Goal: Answer question/provide support

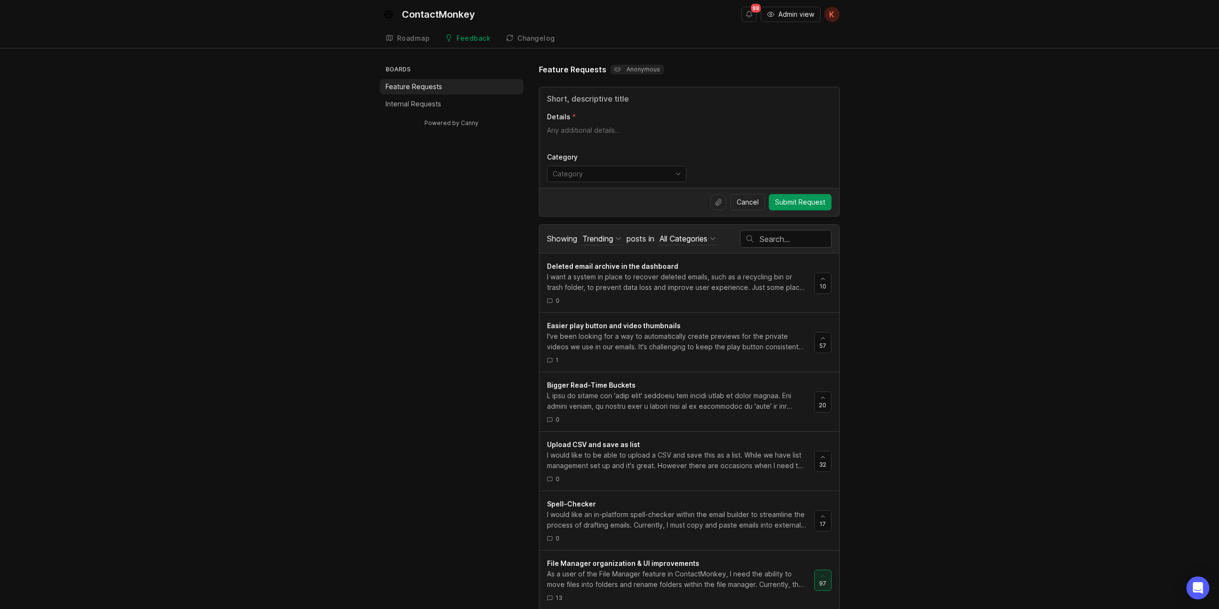
click at [811, 1] on div "99 Admin view K Create" at bounding box center [790, 14] width 98 height 29
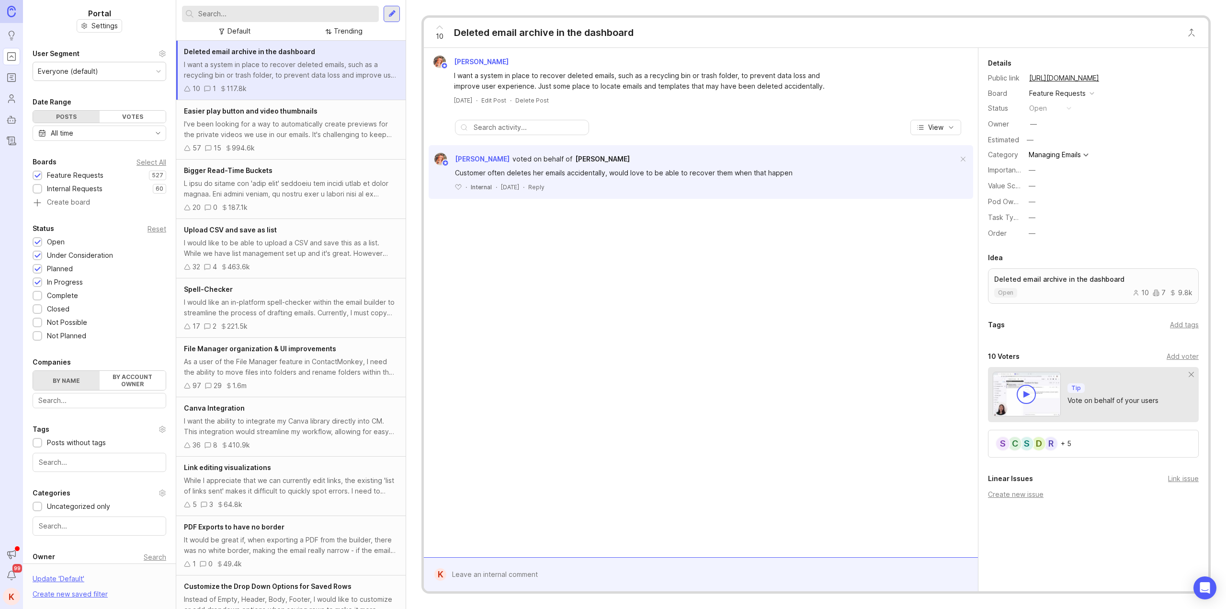
click at [250, 15] on input "text" at bounding box center [286, 14] width 177 height 11
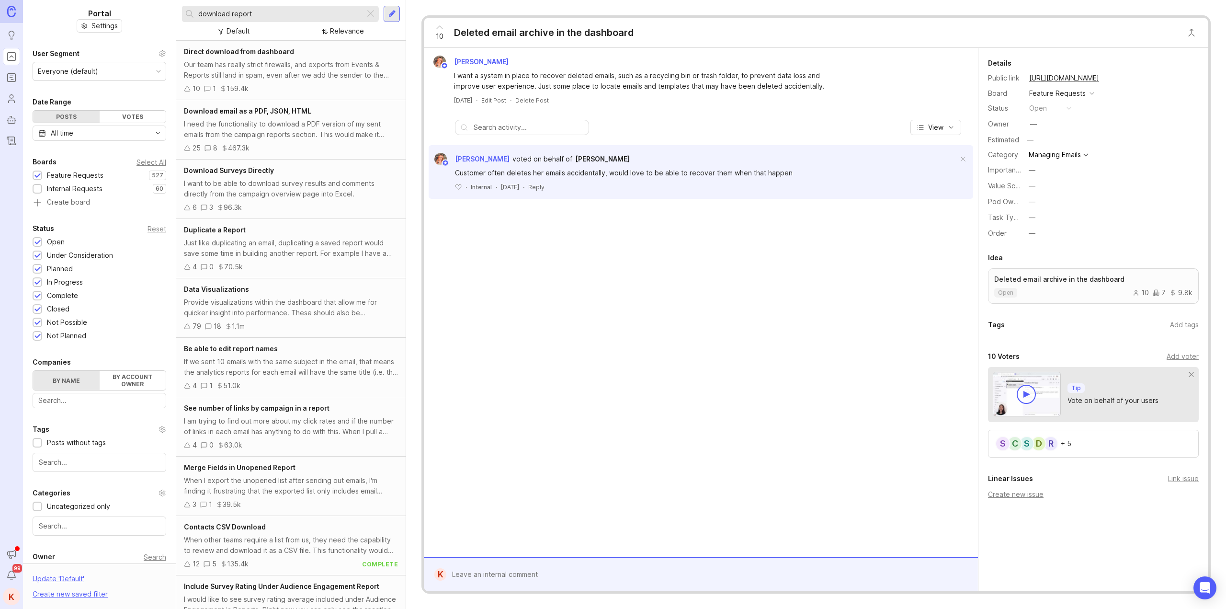
type input "download report"
click at [193, 90] on div "10" at bounding box center [197, 88] width 8 height 11
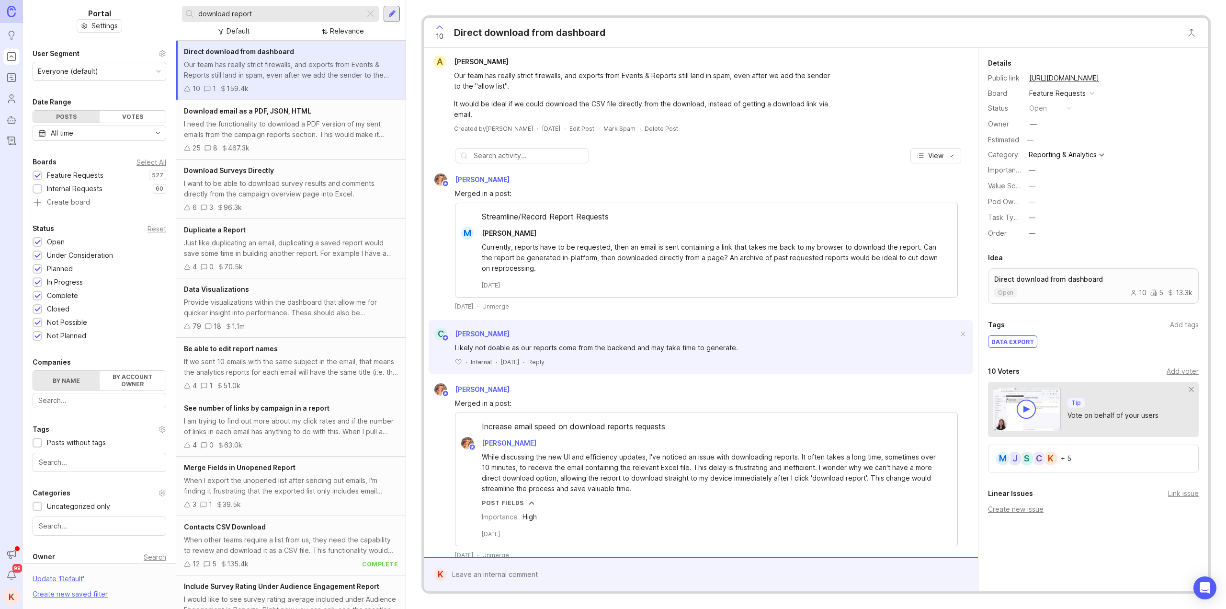
click at [186, 91] on icon at bounding box center [187, 88] width 7 height 7
click at [186, 89] on icon at bounding box center [187, 88] width 7 height 7
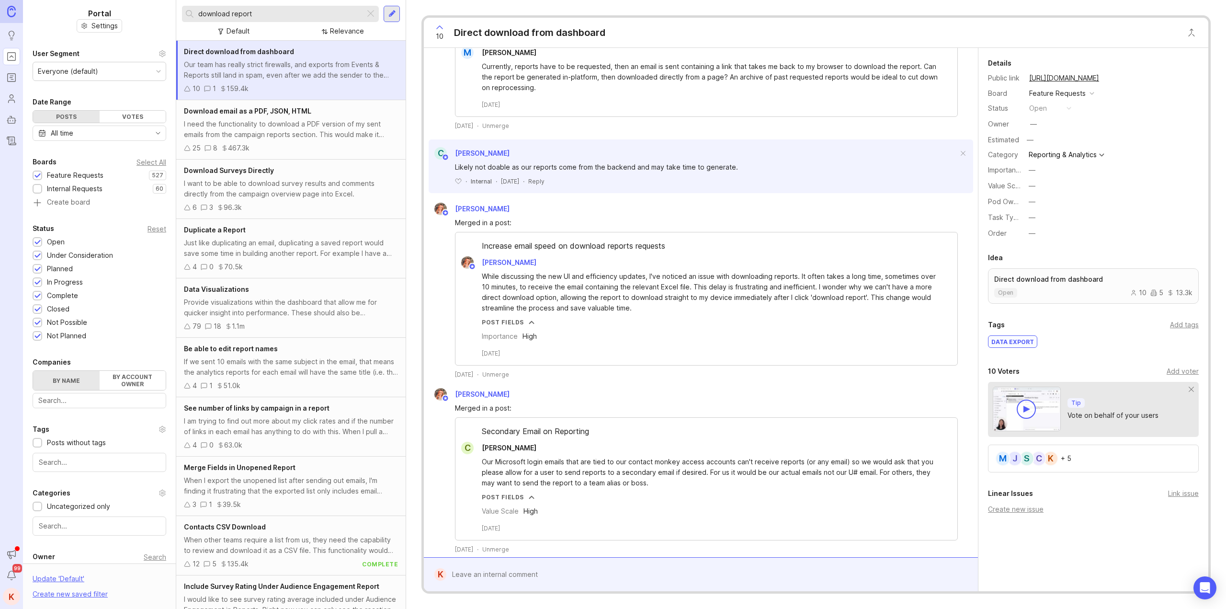
scroll to position [192, 0]
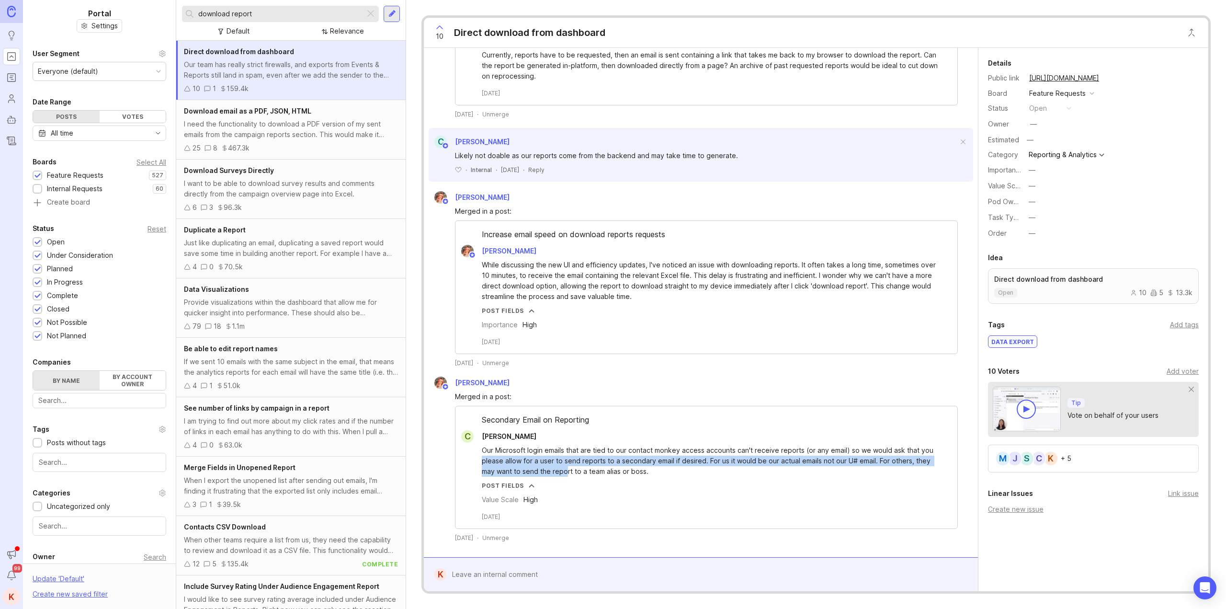
drag, startPoint x: 566, startPoint y: 467, endPoint x: 508, endPoint y: 454, distance: 59.4
click at [456, 457] on div "Our Microsoft login emails that are tied to our contact monkey access accounts …" at bounding box center [706, 482] width 502 height 78
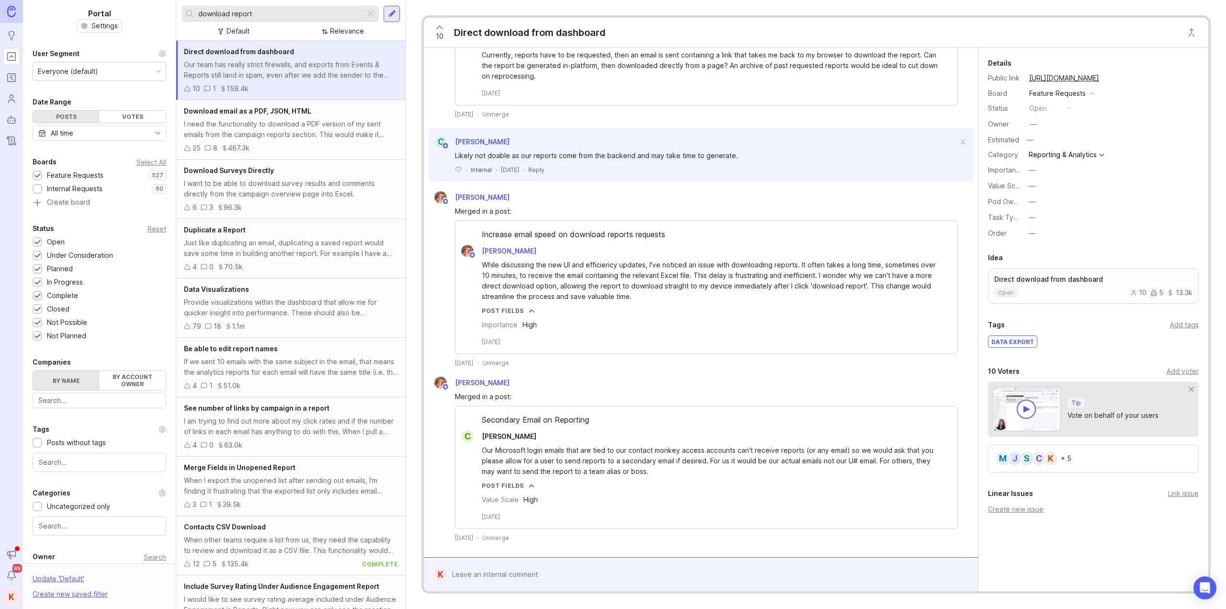
click at [572, 454] on div "Our Microsoft login emails that are tied to our contact monkey access accounts …" at bounding box center [712, 461] width 460 height 32
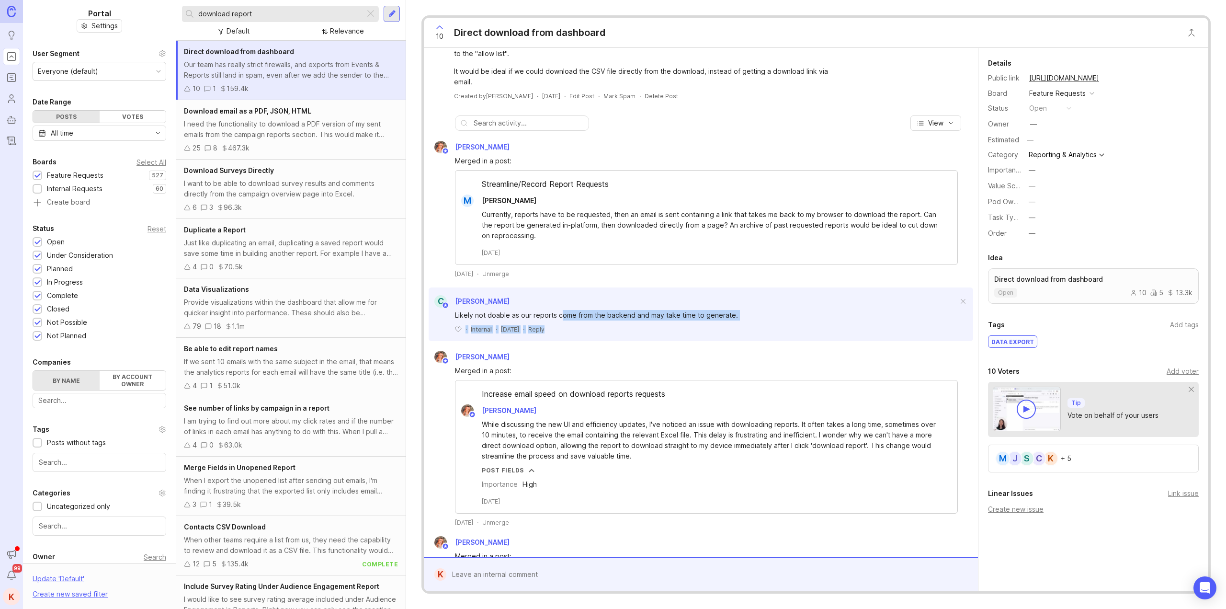
drag, startPoint x: 559, startPoint y: 320, endPoint x: 714, endPoint y: 323, distance: 154.2
click at [714, 323] on div "Likely not doable as our reports come from the backend and may take time to gen…" at bounding box center [701, 320] width 545 height 26
click at [714, 322] on div "Likely not doable as our reports come from the backend and may take time to gen…" at bounding box center [701, 320] width 545 height 26
click at [472, 316] on div "Likely not doable as our reports come from the backend and may take time to gen…" at bounding box center [646, 315] width 383 height 11
drag, startPoint x: 447, startPoint y: 316, endPoint x: 761, endPoint y: 316, distance: 314.2
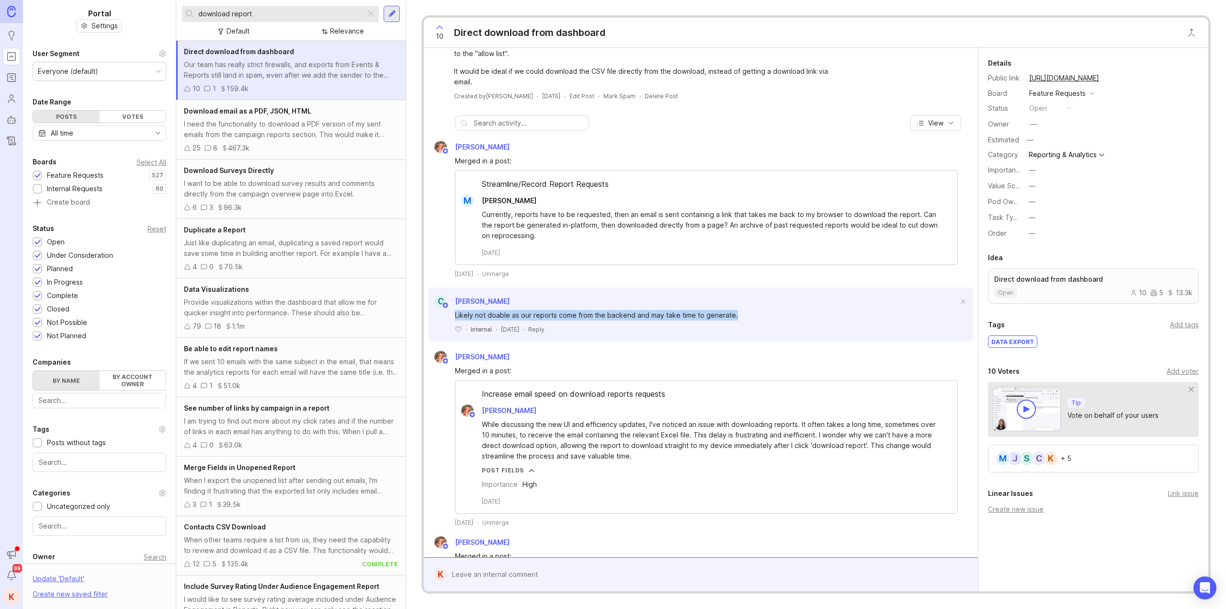
click at [761, 316] on div "Likely not doable as our reports come from the backend and may take time to gen…" at bounding box center [701, 320] width 545 height 26
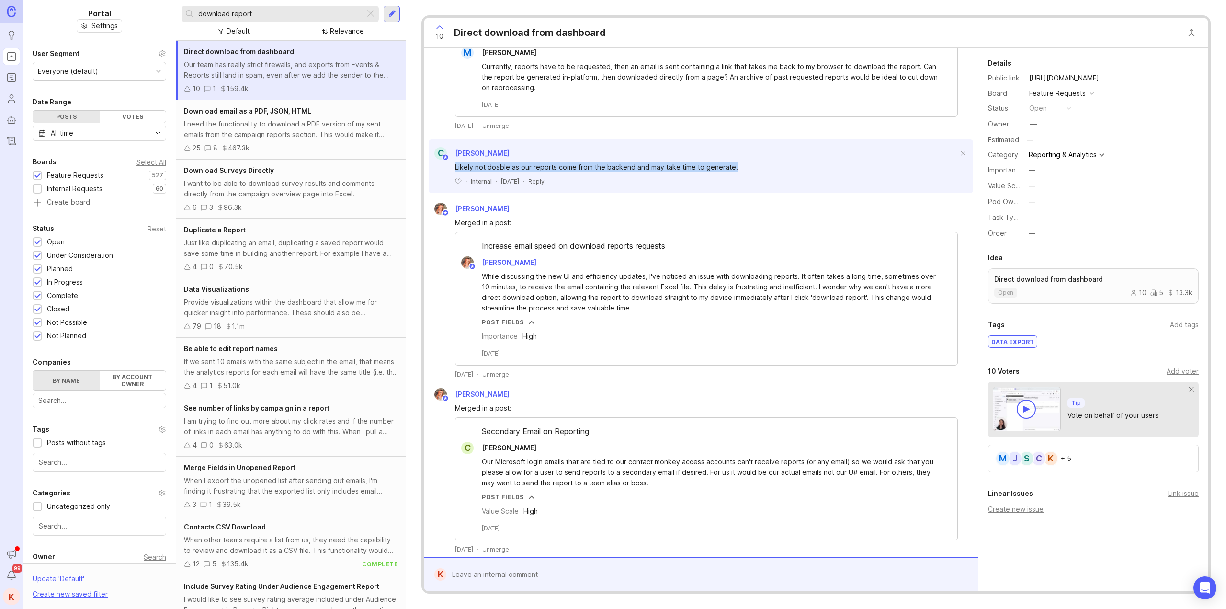
scroll to position [192, 0]
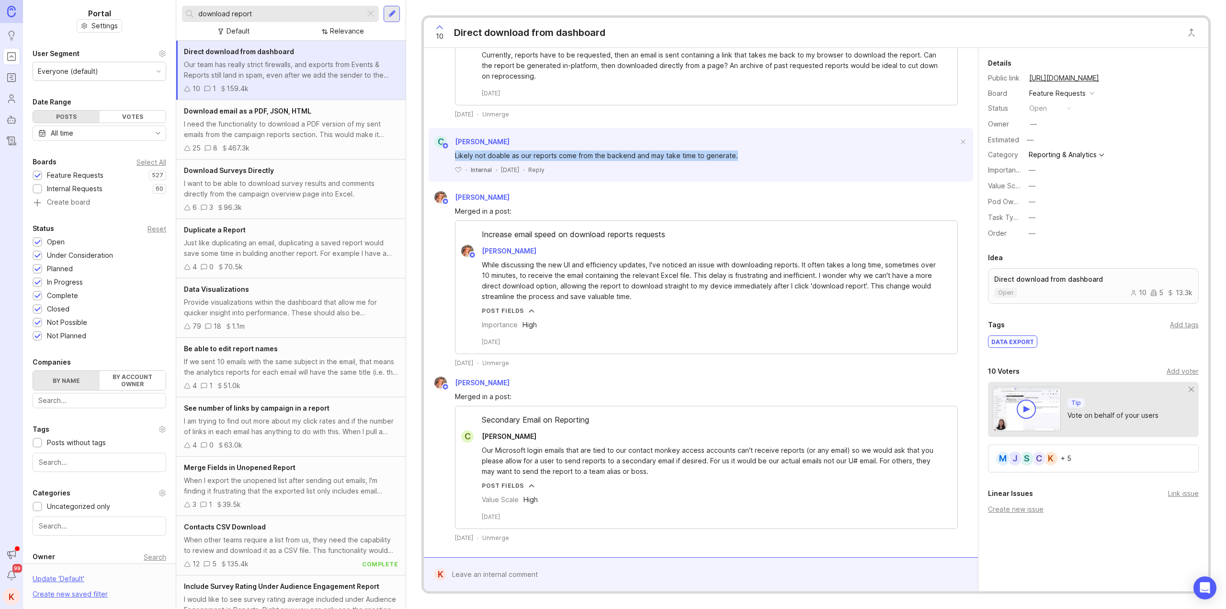
click at [184, 87] on icon at bounding box center [187, 88] width 7 height 7
click at [188, 88] on icon at bounding box center [187, 88] width 7 height 7
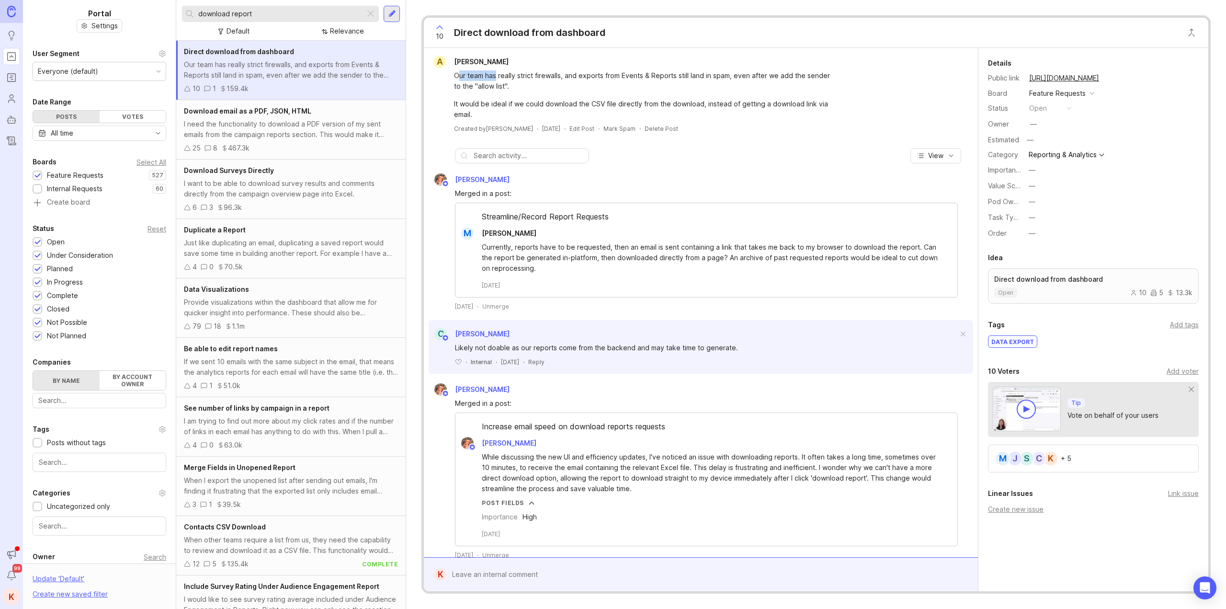
drag, startPoint x: 460, startPoint y: 80, endPoint x: 491, endPoint y: 76, distance: 31.9
click at [495, 78] on div "Our team has really strict firewalls, and exports from Events & Reports still l…" at bounding box center [645, 80] width 383 height 21
click at [467, 58] on span "[PERSON_NAME]" at bounding box center [481, 61] width 55 height 8
drag, startPoint x: 613, startPoint y: 80, endPoint x: 795, endPoint y: 83, distance: 182.0
click at [795, 83] on div "Our team has really strict firewalls, and exports from Events & Reports still l…" at bounding box center [645, 80] width 383 height 21
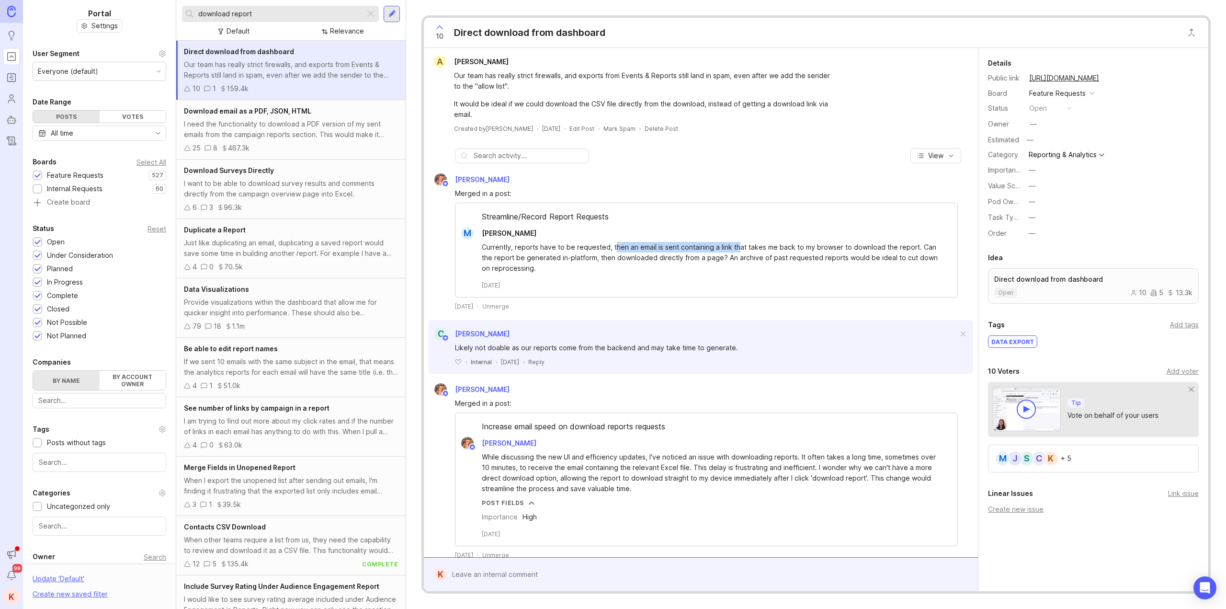
drag, startPoint x: 615, startPoint y: 248, endPoint x: 736, endPoint y: 249, distance: 121.2
click at [736, 249] on div "Currently, reports have to be requested, then an email is sent containing a lin…" at bounding box center [712, 258] width 460 height 32
